Goal: Information Seeking & Learning: Learn about a topic

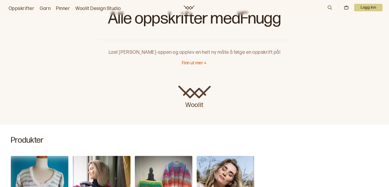
scroll to position [23, 0]
click at [195, 67] on p "Finn ut mer" at bounding box center [192, 64] width 21 height 6
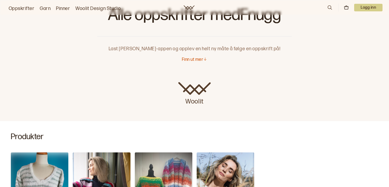
scroll to position [0, 0]
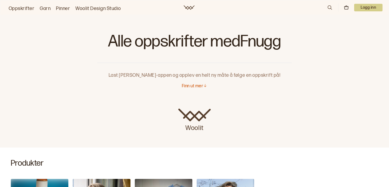
click at [30, 5] on link "Oppskrifter" at bounding box center [22, 9] width 26 height 8
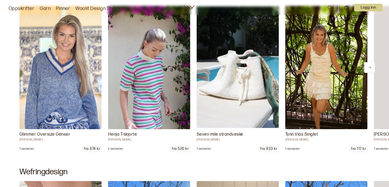
scroll to position [322, 0]
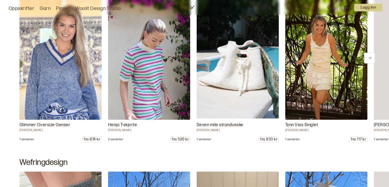
click at [365, 64] on button at bounding box center [370, 58] width 11 height 11
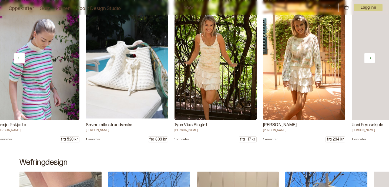
click at [365, 64] on button at bounding box center [370, 58] width 11 height 11
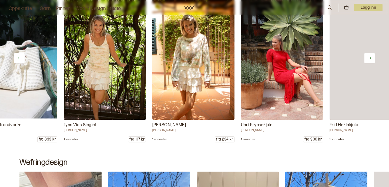
click at [365, 64] on button at bounding box center [370, 58] width 11 height 11
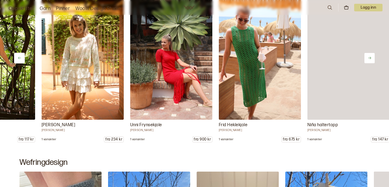
click at [365, 64] on button at bounding box center [370, 58] width 11 height 11
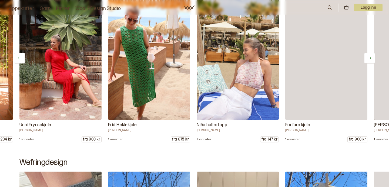
click at [365, 64] on button at bounding box center [370, 58] width 11 height 11
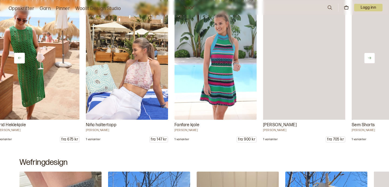
click at [365, 64] on button at bounding box center [370, 58] width 11 height 11
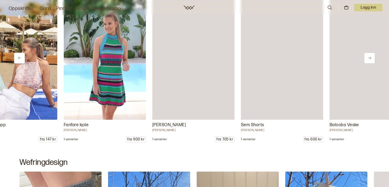
click at [365, 64] on button at bounding box center [370, 58] width 11 height 11
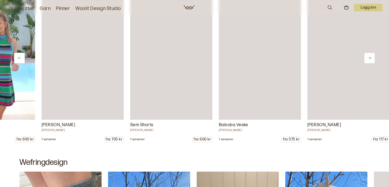
click at [365, 64] on button at bounding box center [370, 58] width 11 height 11
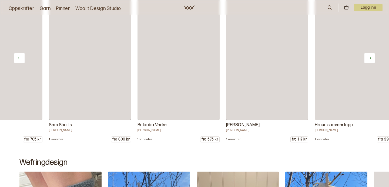
scroll to position [0, 887]
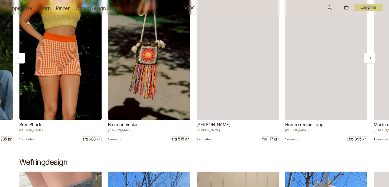
click at [368, 60] on icon at bounding box center [370, 58] width 4 height 4
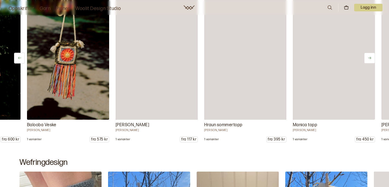
scroll to position [0, 998]
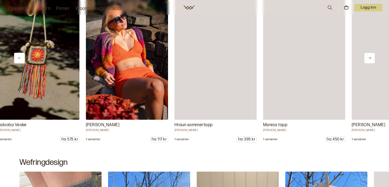
click at [368, 60] on icon at bounding box center [370, 58] width 4 height 4
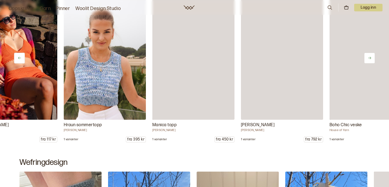
click at [368, 60] on icon at bounding box center [370, 58] width 4 height 4
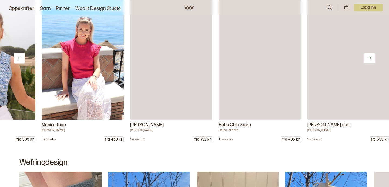
click at [368, 60] on icon at bounding box center [370, 58] width 4 height 4
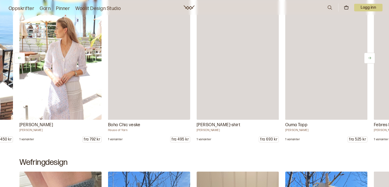
click at [368, 60] on icon at bounding box center [370, 58] width 4 height 4
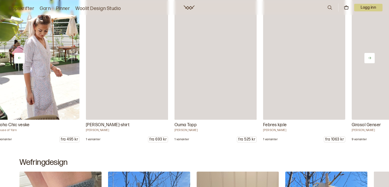
click at [368, 60] on icon at bounding box center [370, 58] width 4 height 4
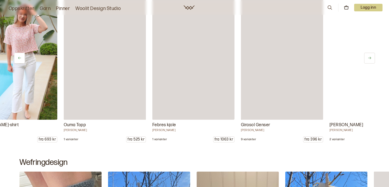
click at [368, 60] on icon at bounding box center [370, 58] width 4 height 4
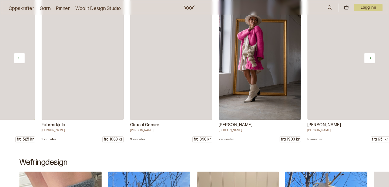
click at [368, 60] on icon at bounding box center [370, 58] width 4 height 4
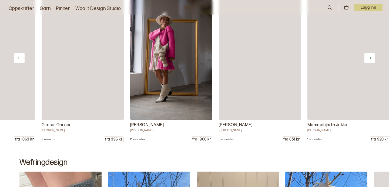
scroll to position [0, 1774]
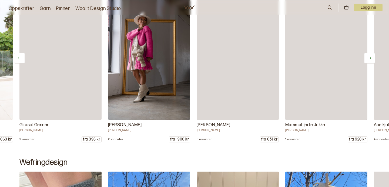
click at [365, 64] on button at bounding box center [370, 58] width 11 height 11
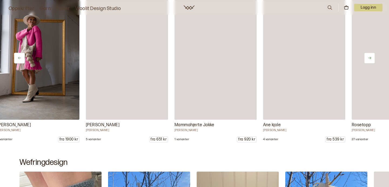
click at [365, 64] on button at bounding box center [370, 58] width 11 height 11
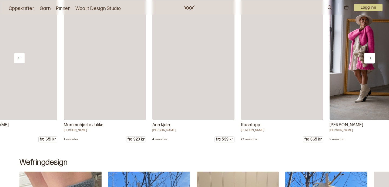
click at [365, 64] on button at bounding box center [370, 58] width 11 height 11
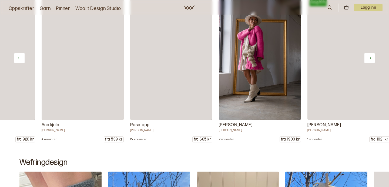
click at [365, 64] on button at bounding box center [370, 58] width 11 height 11
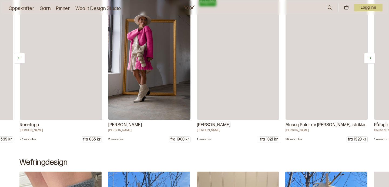
scroll to position [0, 2218]
click at [365, 64] on button at bounding box center [370, 58] width 11 height 11
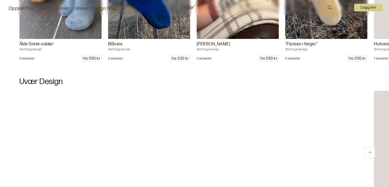
scroll to position [578, 0]
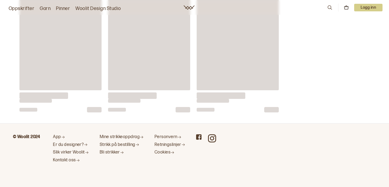
scroll to position [3023, 0]
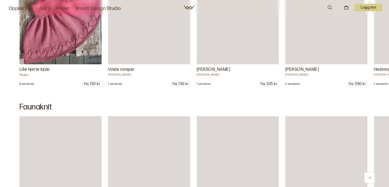
scroll to position [4765, 0]
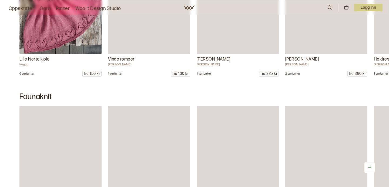
scroll to position [0, 444]
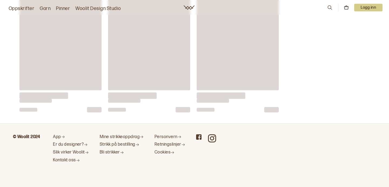
scroll to position [9256, 0]
